Goal: Task Accomplishment & Management: Manage account settings

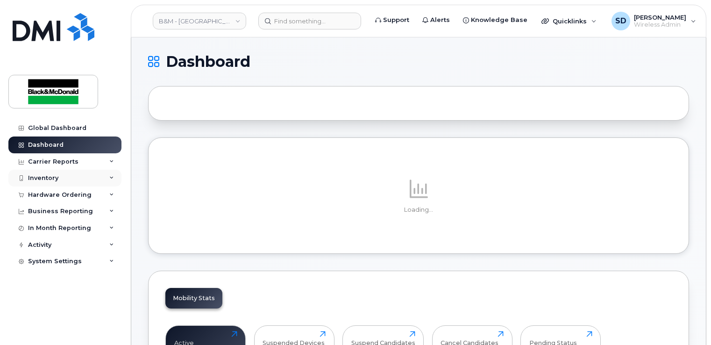
drag, startPoint x: 0, startPoint y: 0, endPoint x: 54, endPoint y: 180, distance: 188.2
click at [54, 180] on div "Inventory" at bounding box center [43, 177] width 30 height 7
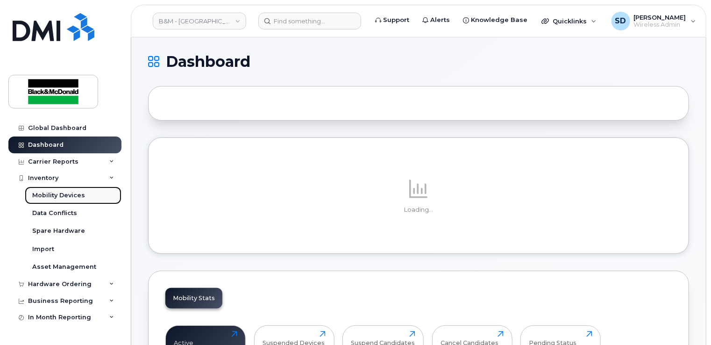
click at [55, 194] on div "Mobility Devices" at bounding box center [58, 195] width 53 height 8
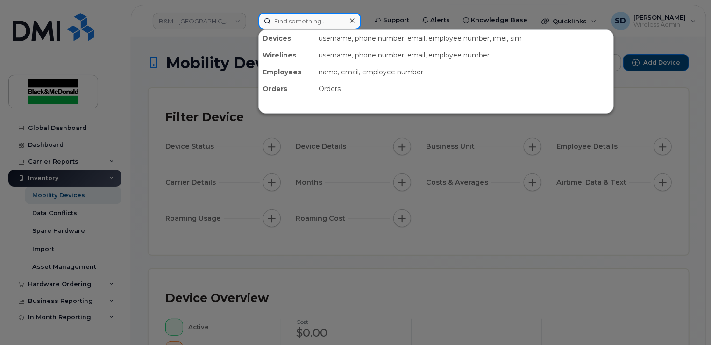
click at [290, 20] on input at bounding box center [309, 21] width 103 height 17
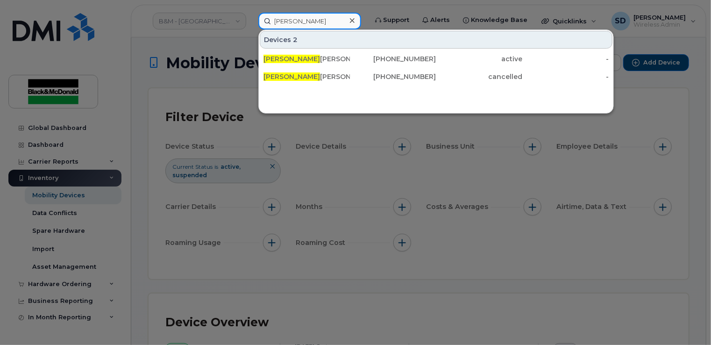
type input "Ricardo"
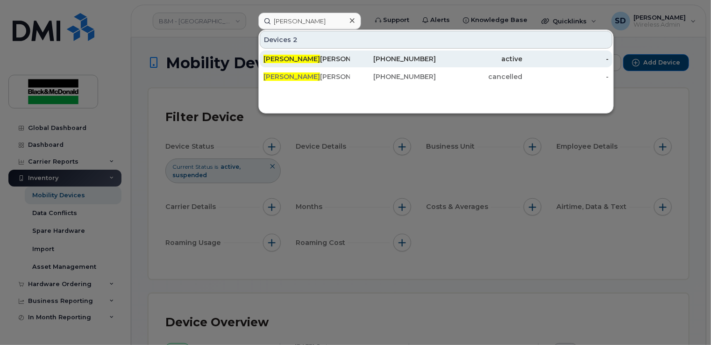
click at [286, 59] on span "Ricardo" at bounding box center [291, 59] width 57 height 8
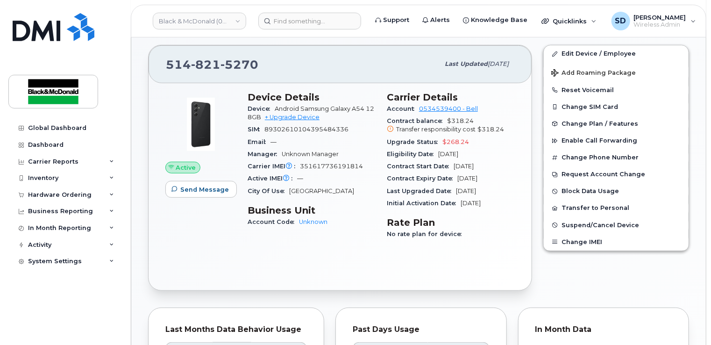
scroll to position [187, 0]
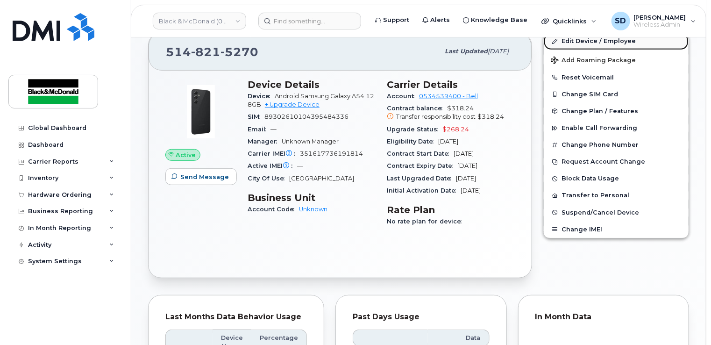
click at [601, 40] on link "Edit Device / Employee" at bounding box center [616, 41] width 145 height 17
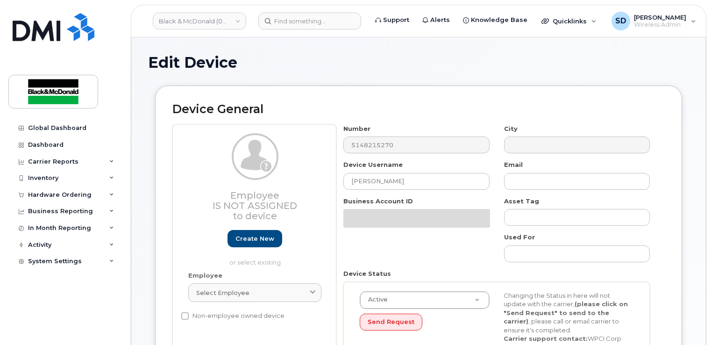
select select "91390"
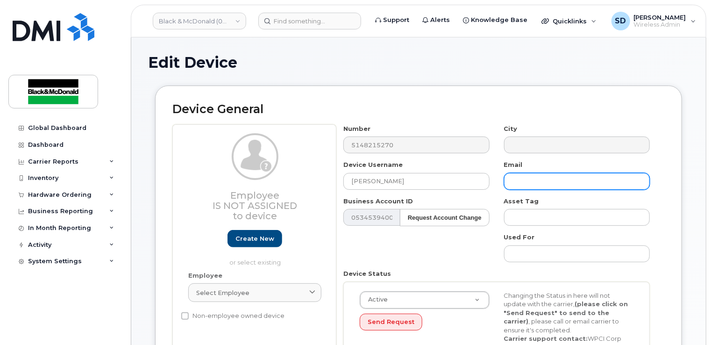
paste input "[EMAIL_ADDRESS][DOMAIN_NAME]"
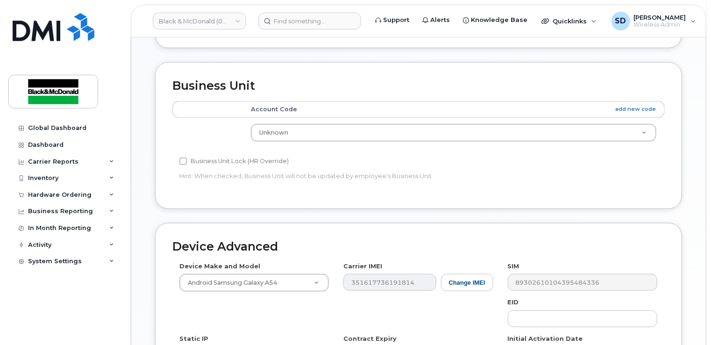
scroll to position [492, 0]
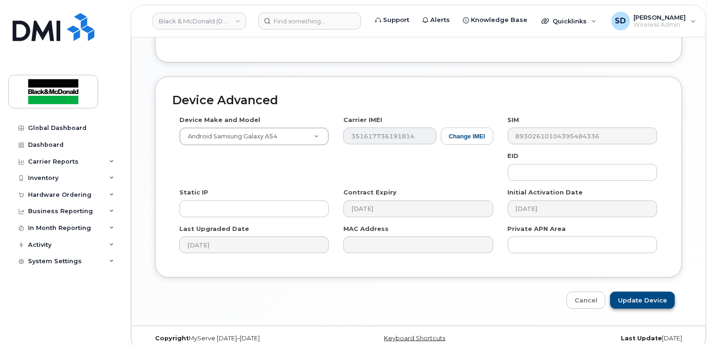
type input "[EMAIL_ADDRESS][DOMAIN_NAME]"
click at [649, 291] on input "Update Device" at bounding box center [642, 299] width 65 height 17
type input "Saving..."
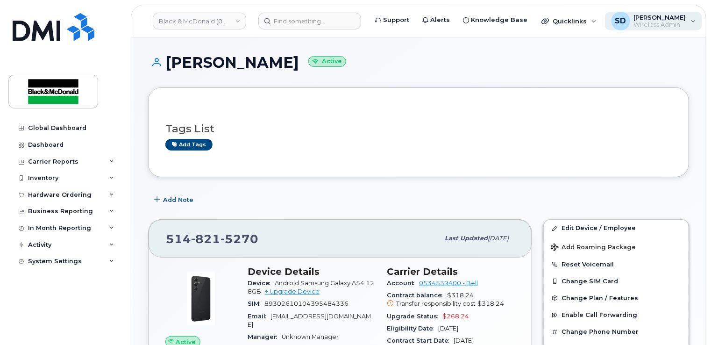
click at [681, 18] on div "SD Sophie Dauth Wireless Admin" at bounding box center [654, 21] width 98 height 19
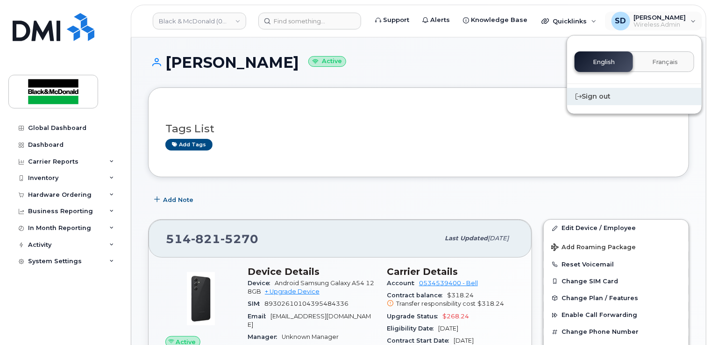
click at [574, 92] on div "Sign out" at bounding box center [634, 96] width 134 height 17
